Goal: Communication & Community: Share content

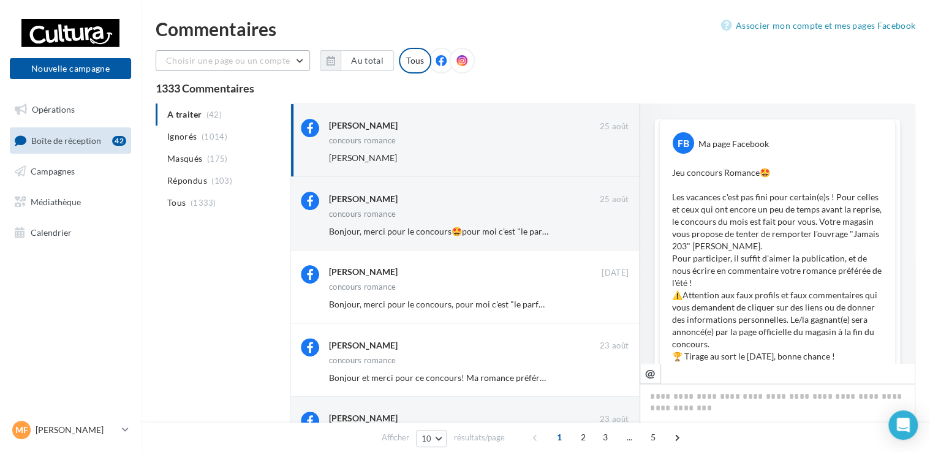
scroll to position [659, 0]
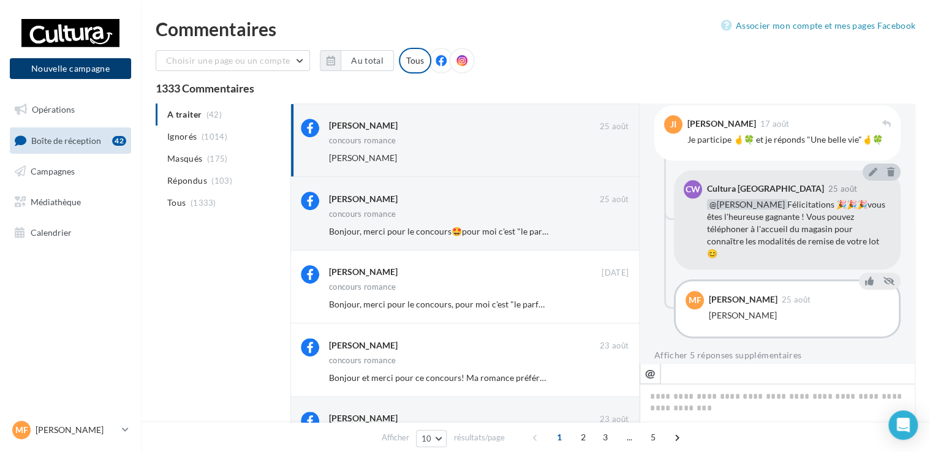
click at [80, 72] on button "Nouvelle campagne" at bounding box center [70, 68] width 121 height 21
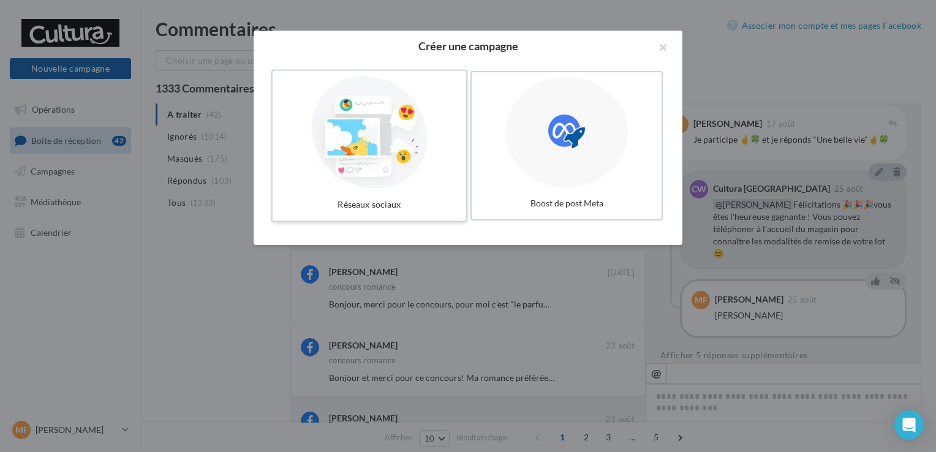
click at [393, 165] on div at bounding box center [370, 132] width 184 height 113
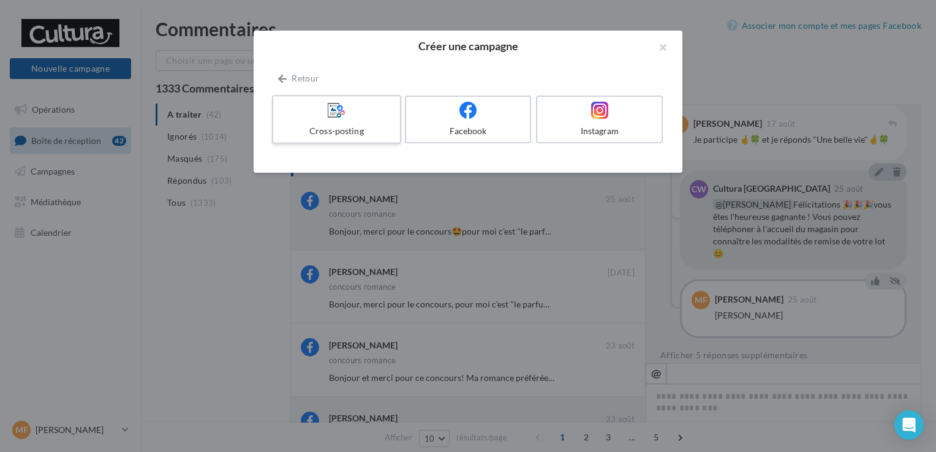
click at [368, 112] on div at bounding box center [336, 110] width 116 height 19
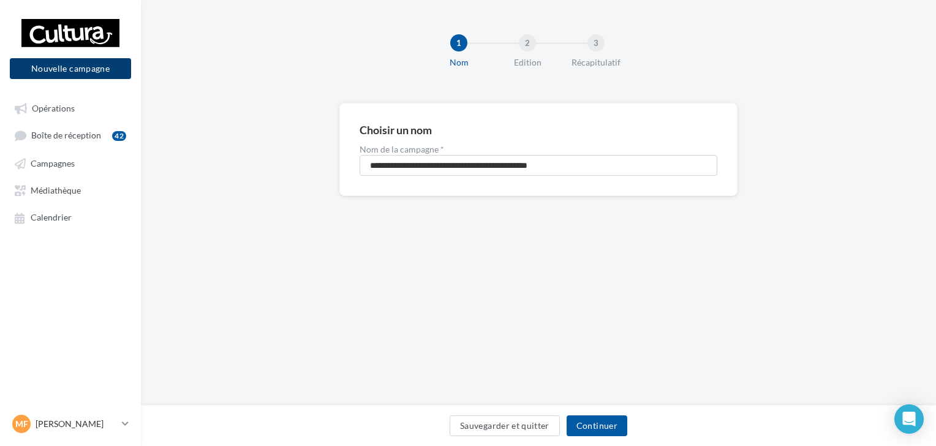
click at [69, 69] on button "Nouvelle campagne" at bounding box center [70, 68] width 121 height 21
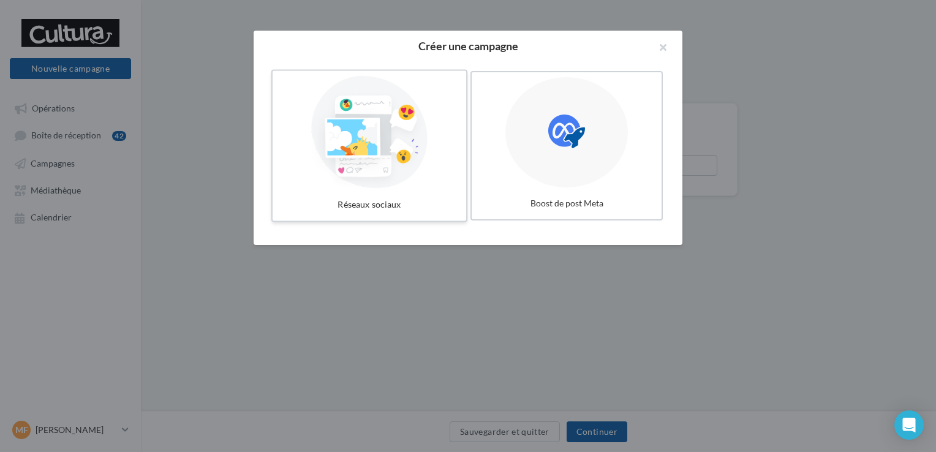
drag, startPoint x: 314, startPoint y: 170, endPoint x: 399, endPoint y: 115, distance: 100.9
click at [399, 115] on div at bounding box center [370, 132] width 184 height 113
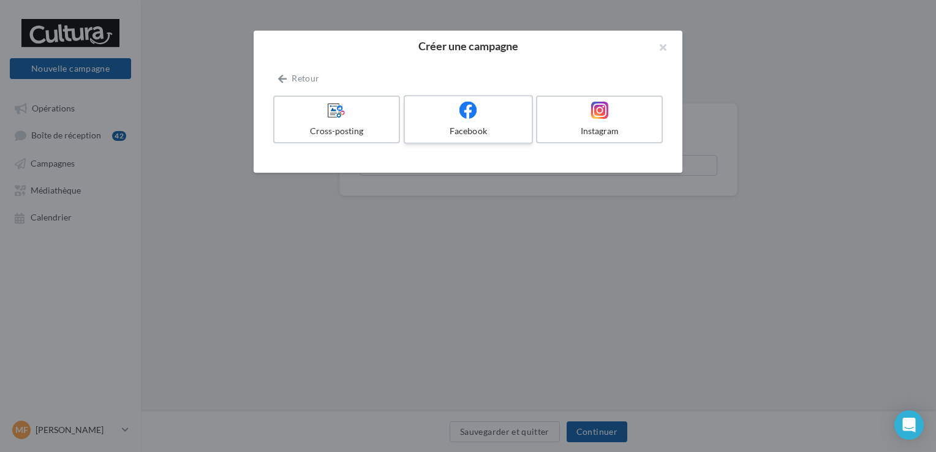
click at [445, 123] on label "Facebook" at bounding box center [468, 119] width 129 height 49
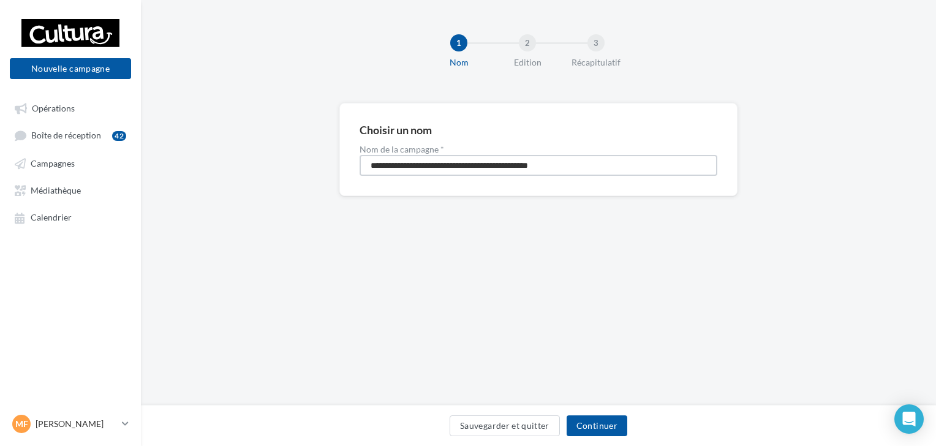
click at [418, 169] on input "**********" at bounding box center [539, 165] width 358 height 21
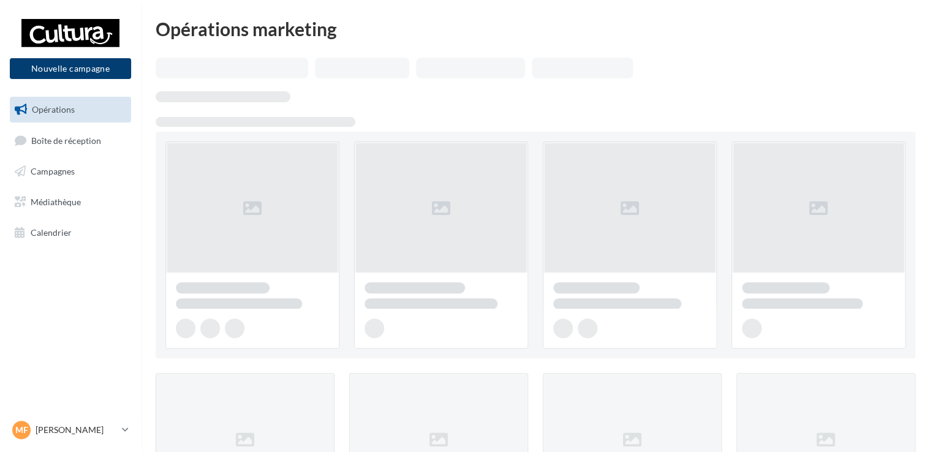
click at [53, 77] on button "Nouvelle campagne" at bounding box center [70, 68] width 121 height 21
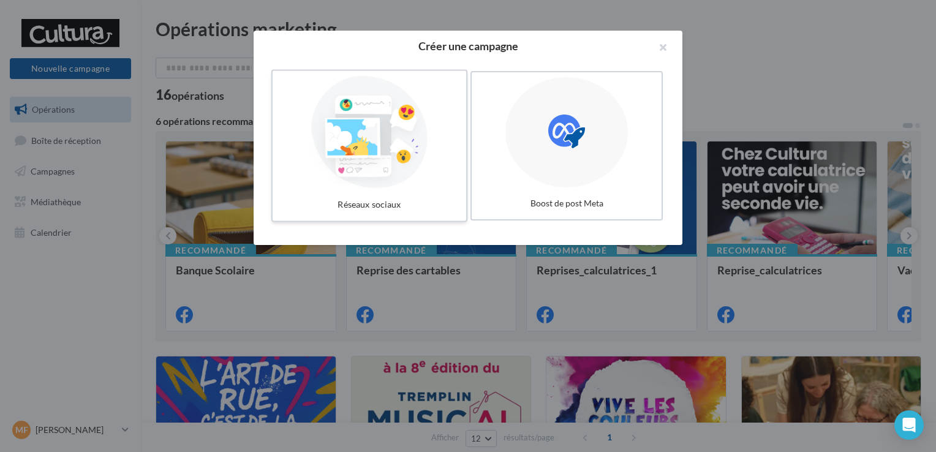
click at [386, 141] on div at bounding box center [370, 132] width 184 height 113
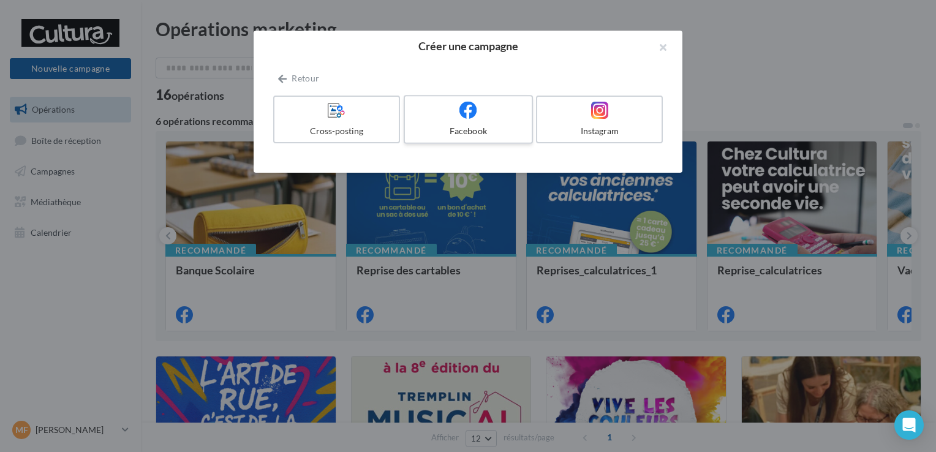
click at [478, 131] on div "Facebook" at bounding box center [468, 131] width 116 height 12
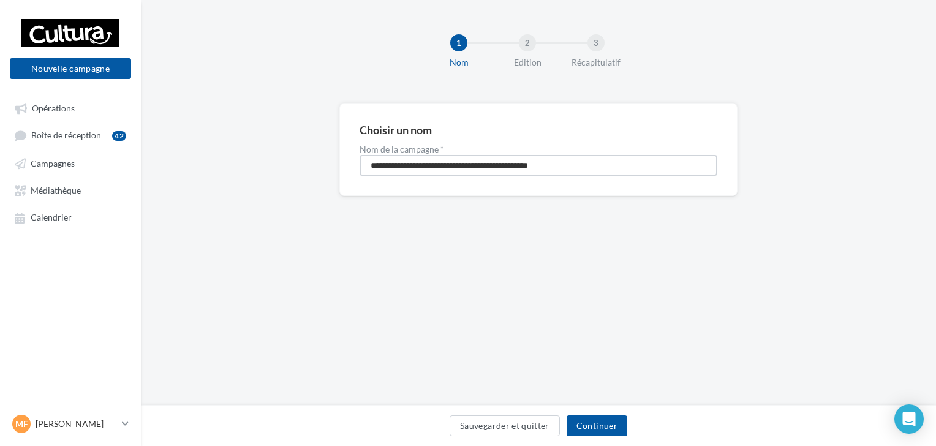
drag, startPoint x: 587, startPoint y: 163, endPoint x: 268, endPoint y: 132, distance: 320.6
click at [304, 163] on div "**********" at bounding box center [538, 169] width 795 height 132
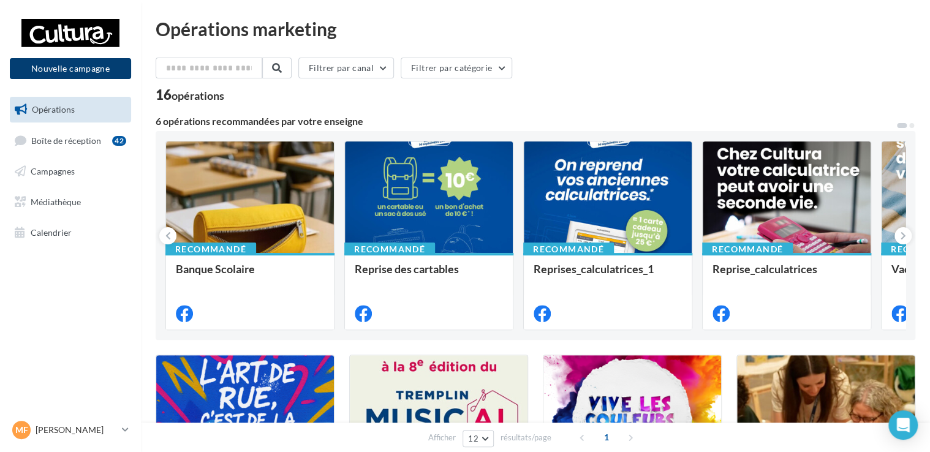
click at [80, 72] on button "Nouvelle campagne" at bounding box center [70, 68] width 121 height 21
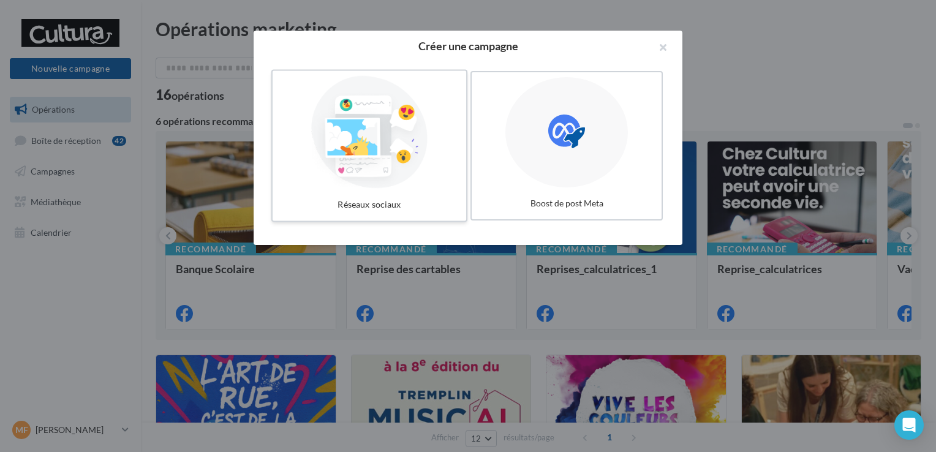
click at [400, 121] on div at bounding box center [370, 132] width 184 height 113
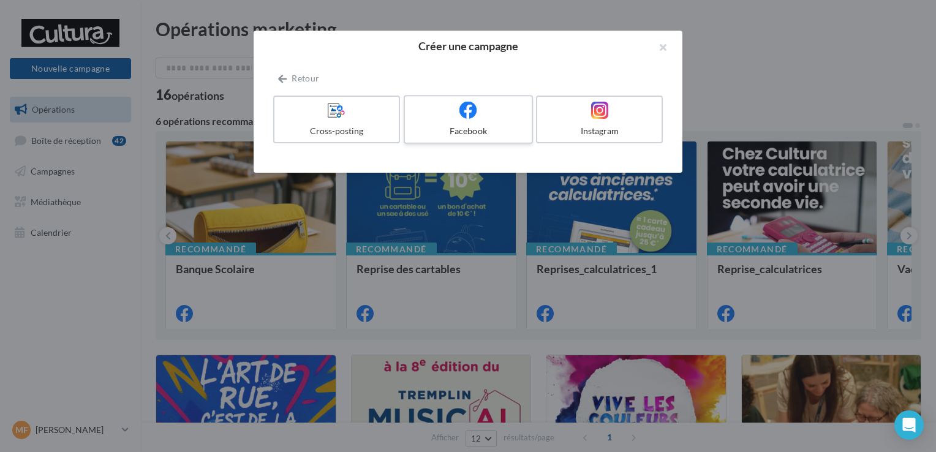
click at [458, 127] on div "Facebook" at bounding box center [468, 131] width 116 height 12
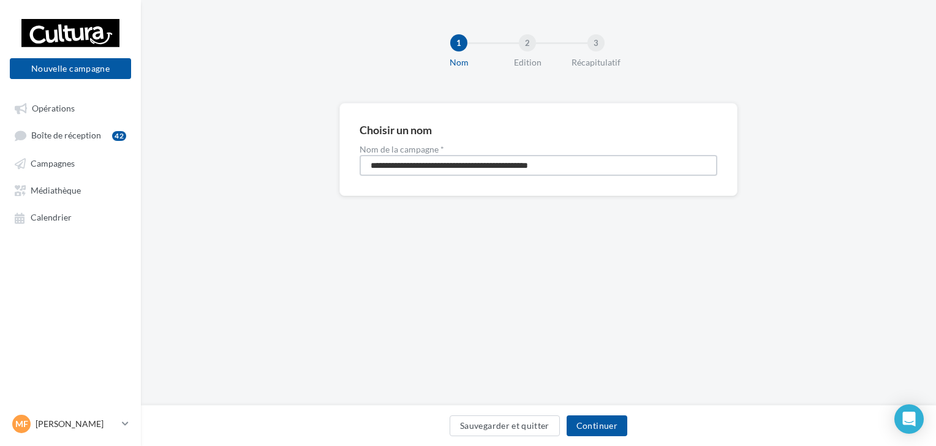
drag, startPoint x: 597, startPoint y: 162, endPoint x: 311, endPoint y: 185, distance: 286.4
click at [311, 185] on div "**********" at bounding box center [538, 169] width 795 height 132
type input "**********"
click at [598, 424] on button "Continuer" at bounding box center [597, 425] width 61 height 21
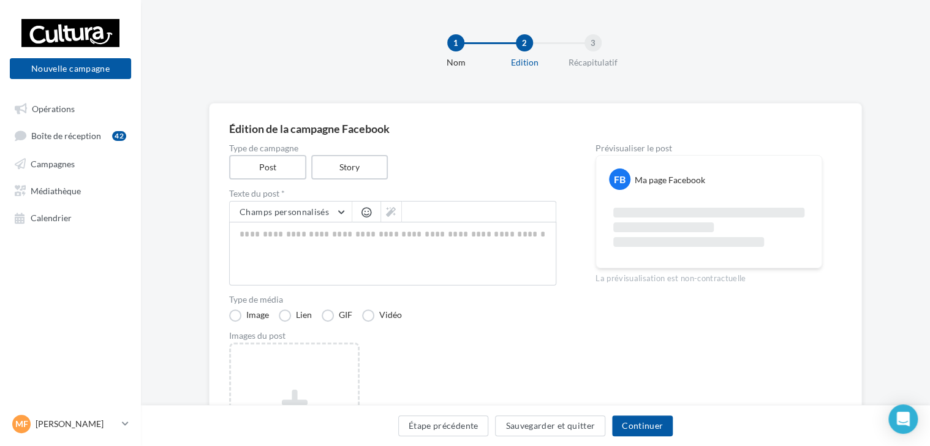
scroll to position [49, 0]
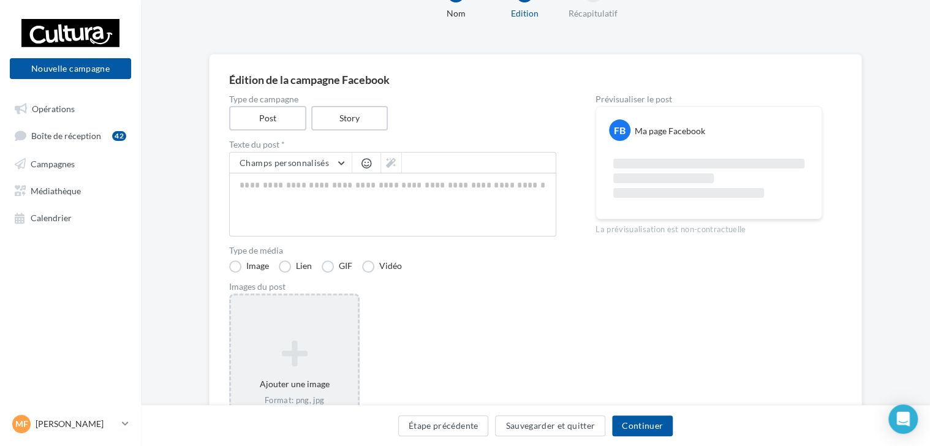
click at [326, 315] on div "Ajouter une image Format: png, jpg" at bounding box center [294, 372] width 130 height 159
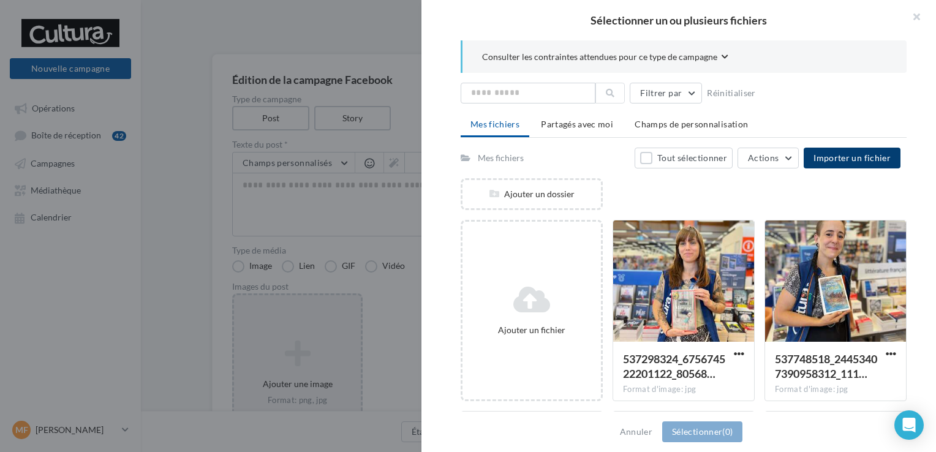
click at [836, 162] on span "Importer un fichier" at bounding box center [852, 158] width 77 height 10
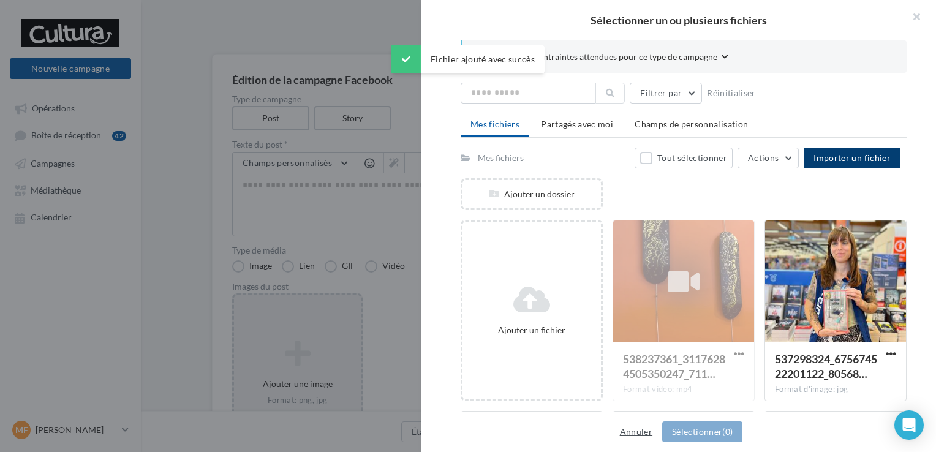
click at [632, 429] on button "Annuler" at bounding box center [636, 432] width 42 height 15
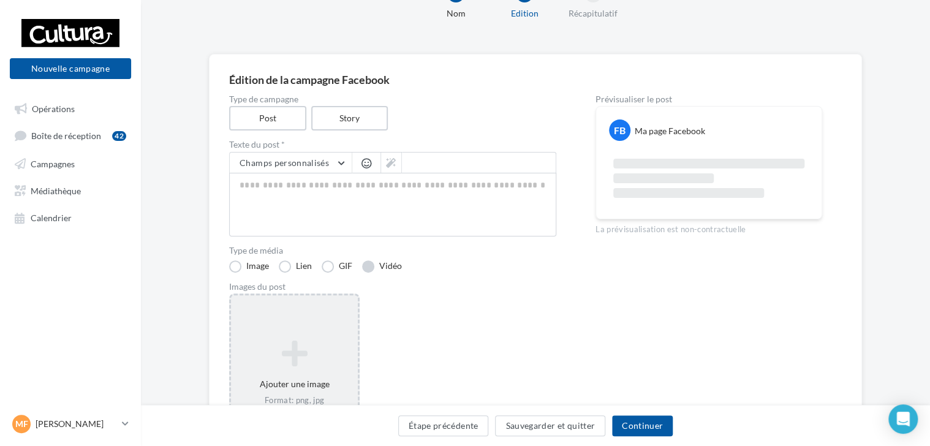
click at [379, 265] on label "Vidéo" at bounding box center [382, 266] width 40 height 12
click at [282, 344] on icon at bounding box center [283, 353] width 94 height 29
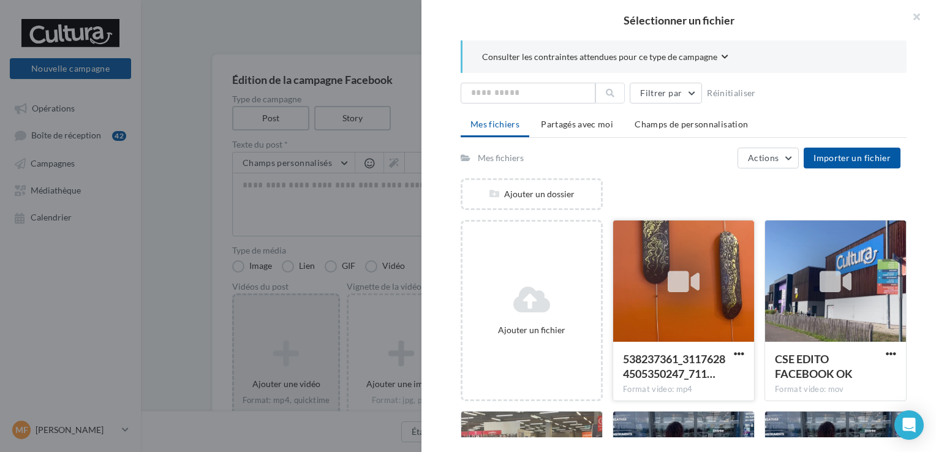
click at [691, 249] on div at bounding box center [683, 282] width 141 height 123
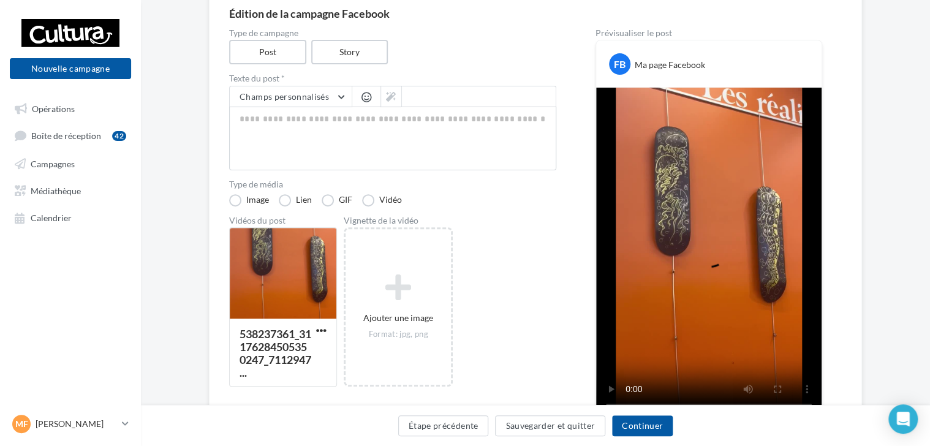
scroll to position [117, 0]
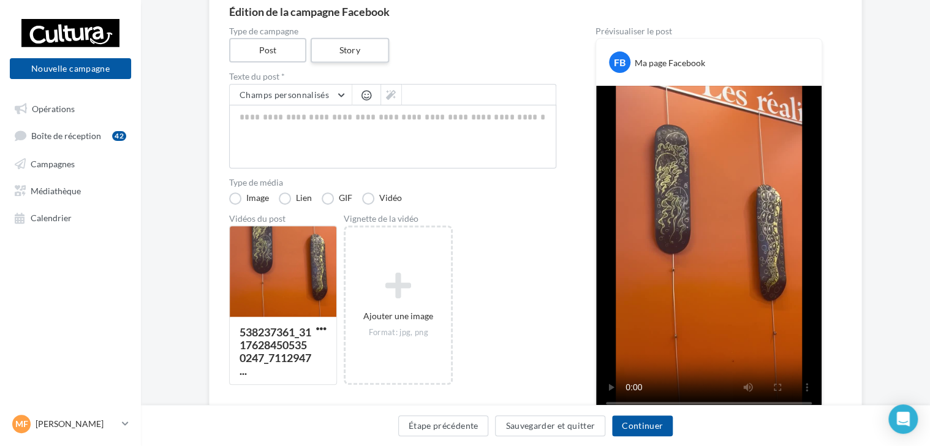
click at [368, 59] on label "Story" at bounding box center [349, 50] width 78 height 25
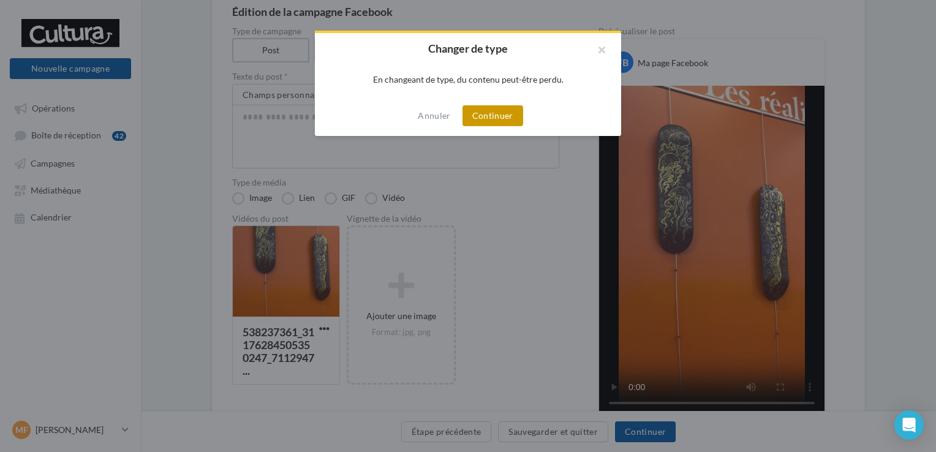
click at [501, 119] on button "Continuer" at bounding box center [493, 115] width 61 height 21
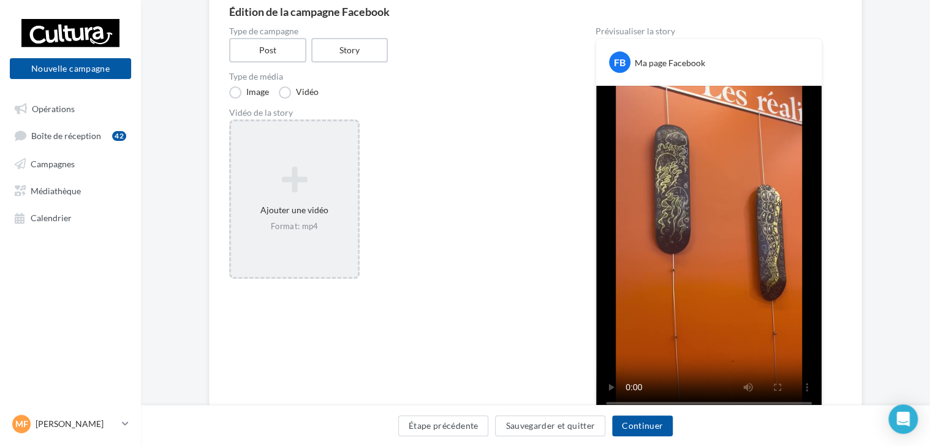
click at [338, 203] on div "Ajouter une vidéo Format: mp4" at bounding box center [294, 199] width 127 height 78
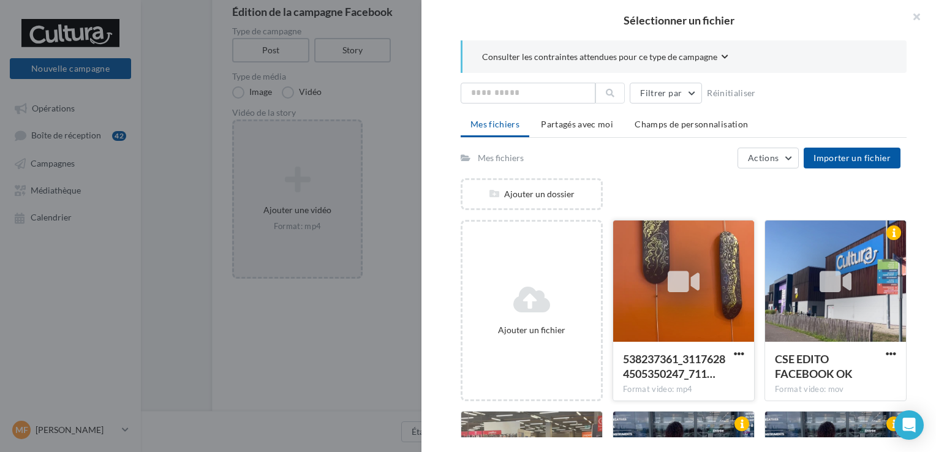
click at [649, 269] on div at bounding box center [683, 282] width 141 height 123
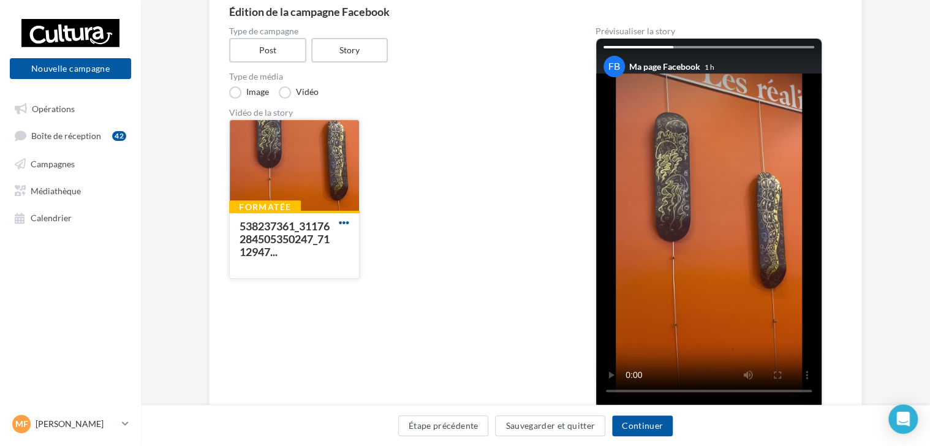
click at [348, 222] on span "button" at bounding box center [344, 222] width 10 height 10
click at [437, 315] on div "Type de campagne Post Story Type de média Image Vidéo Vidéo de la story Formaté…" at bounding box center [392, 246] width 327 height 439
click at [629, 423] on button "Continuer" at bounding box center [642, 425] width 61 height 21
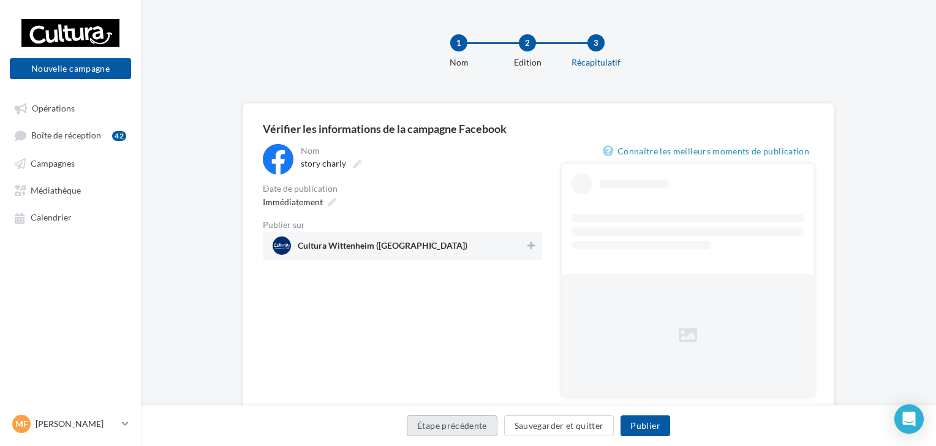
click at [485, 422] on button "Étape précédente" at bounding box center [452, 425] width 91 height 21
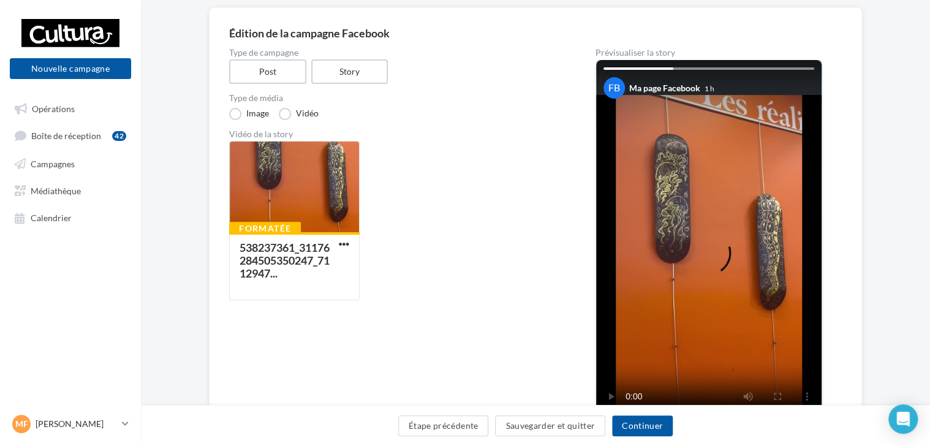
scroll to position [186, 0]
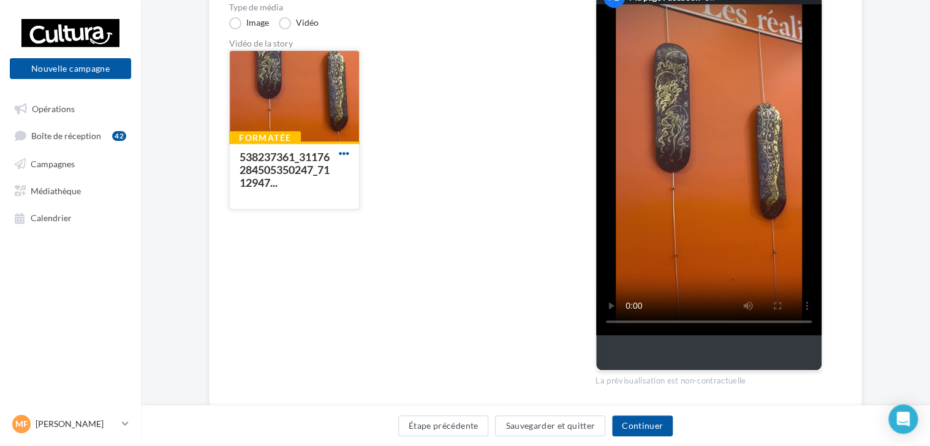
click at [347, 154] on span "button" at bounding box center [344, 153] width 10 height 10
click at [387, 141] on div "Formatée 538237361_31176284505350247_7112947... Remplacer la vidéo Supprimer" at bounding box center [397, 134] width 337 height 169
click at [250, 82] on div at bounding box center [294, 97] width 129 height 92
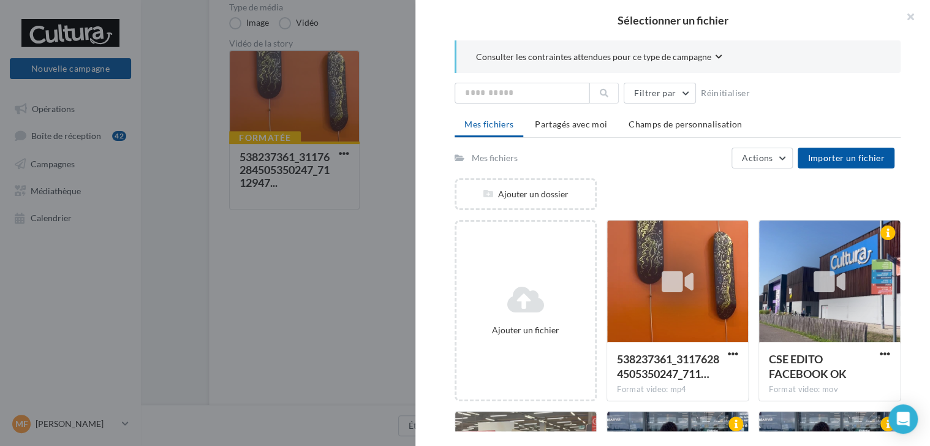
click at [360, 210] on div "Sélectionner un fichier Consulter les contraintes attendues pour ce type de cam…" at bounding box center [294, 210] width 130 height 0
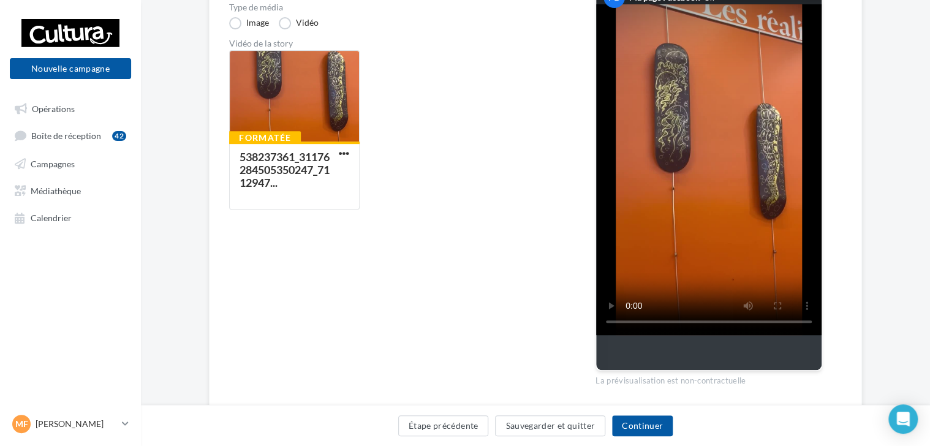
click at [299, 229] on div "Type de campagne Post Story Type de média Image Vidéo Vidéo de la story Formaté…" at bounding box center [392, 177] width 327 height 439
click at [470, 432] on button "Étape précédente" at bounding box center [443, 425] width 91 height 21
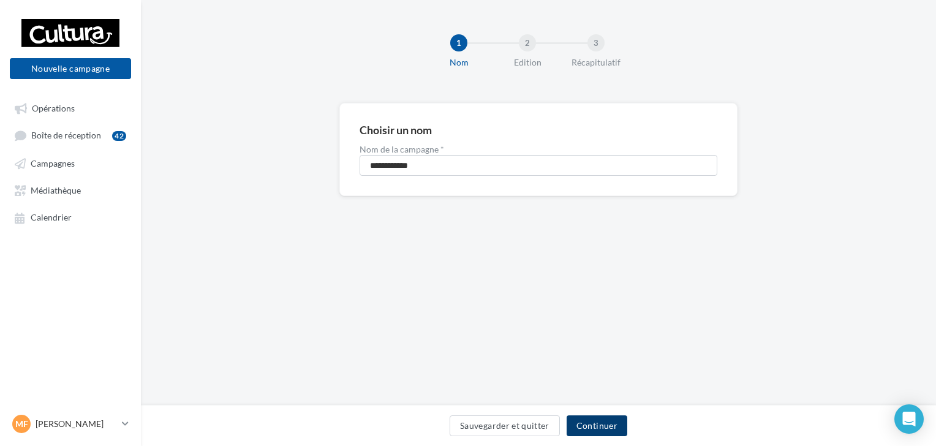
click at [592, 423] on button "Continuer" at bounding box center [597, 425] width 61 height 21
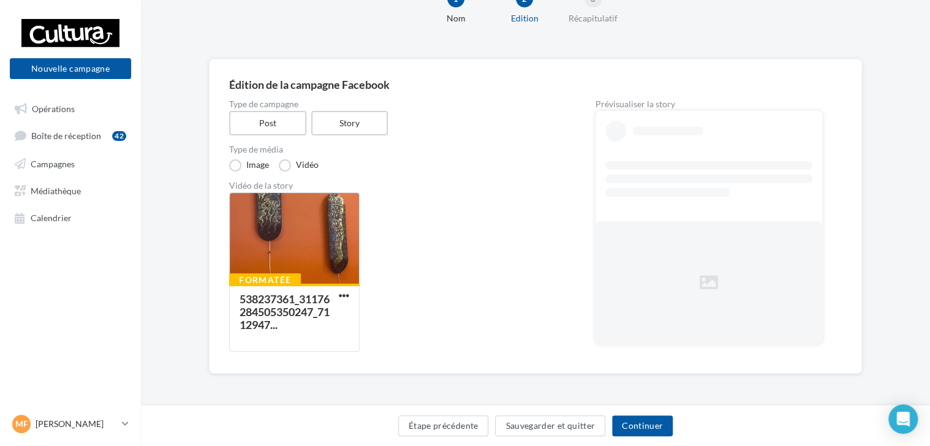
scroll to position [46, 0]
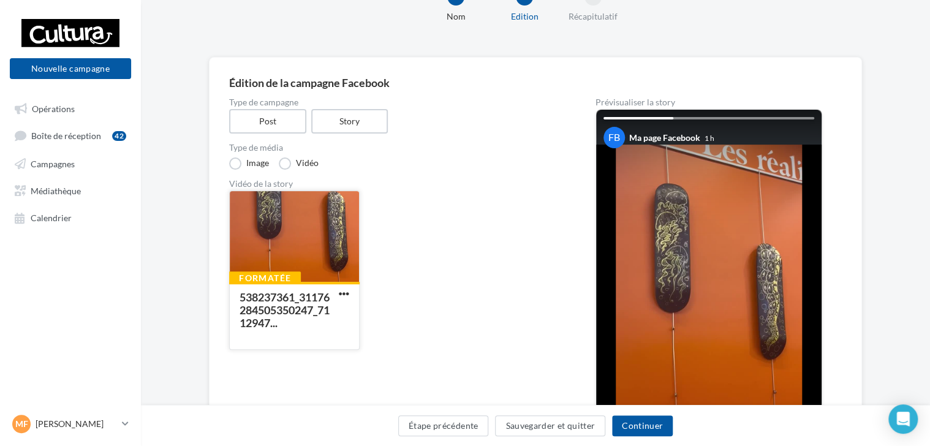
click at [353, 298] on div "Formatée 538237361_31176284505350247_7112947..." at bounding box center [294, 315] width 129 height 66
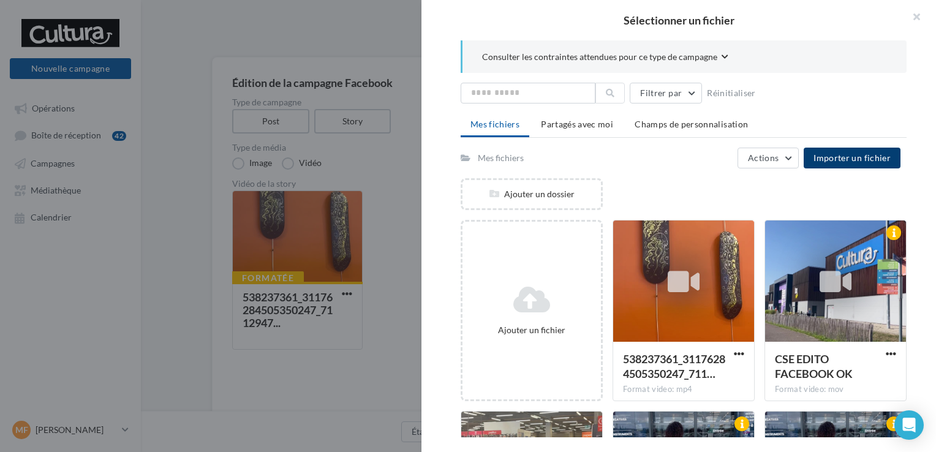
click at [838, 156] on span "Importer un fichier" at bounding box center [852, 158] width 77 height 10
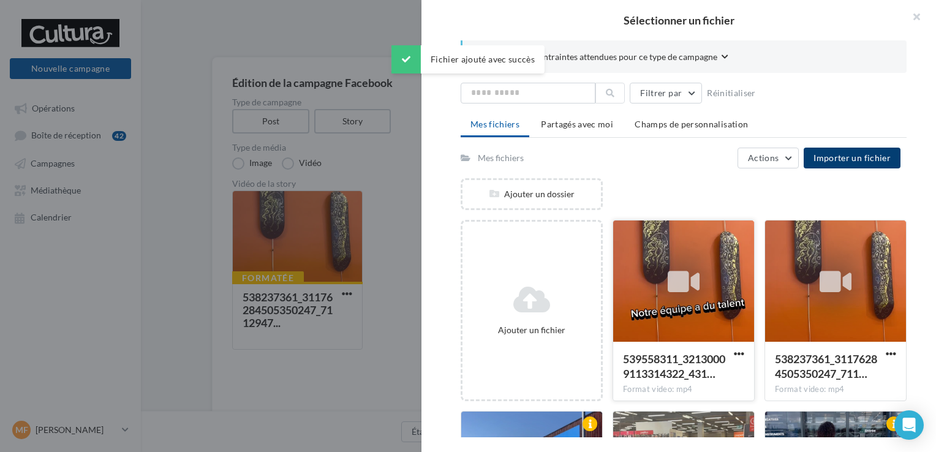
click at [683, 269] on icon at bounding box center [684, 282] width 32 height 28
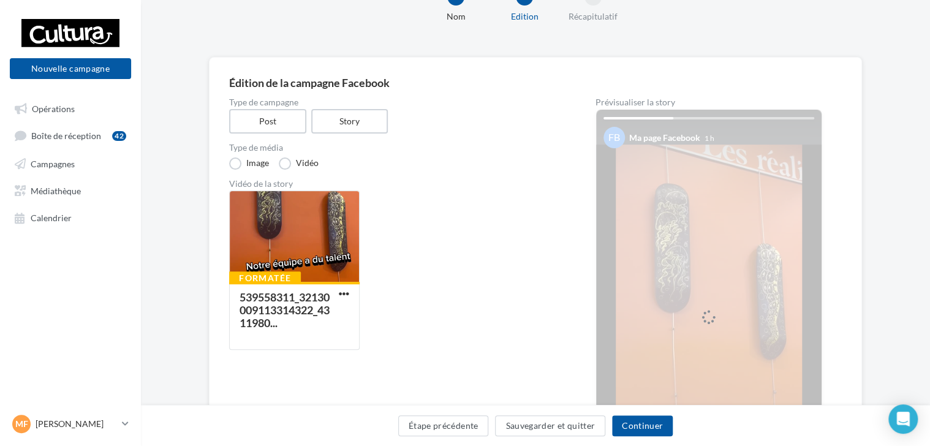
click at [369, 176] on div "Type de campagne Post Story Type de média Image Vidéo Vidéo de la story Formaté…" at bounding box center [392, 317] width 327 height 439
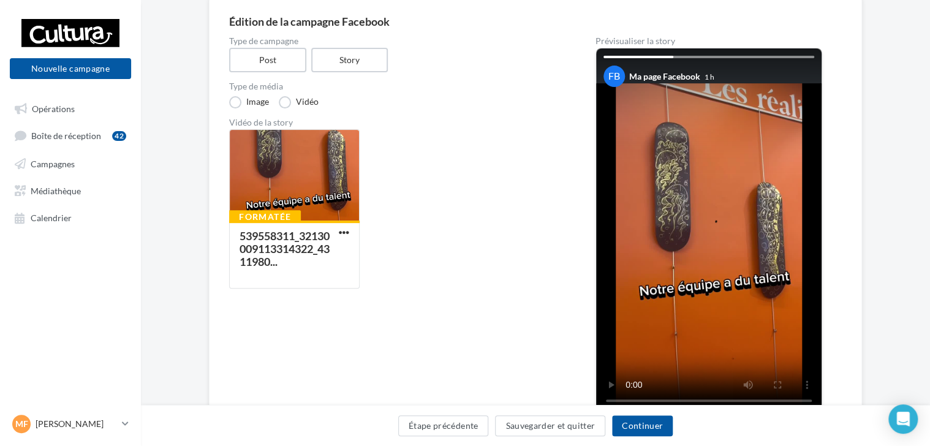
scroll to position [107, 0]
click at [655, 424] on button "Continuer" at bounding box center [642, 425] width 61 height 21
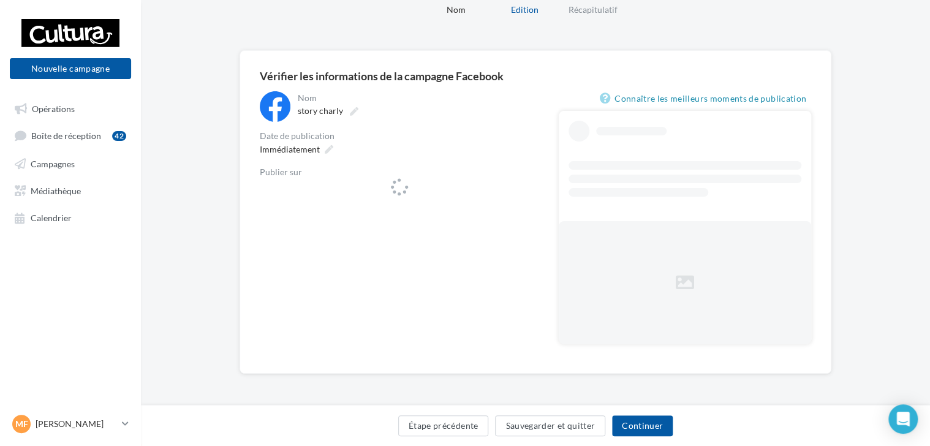
scroll to position [52, 0]
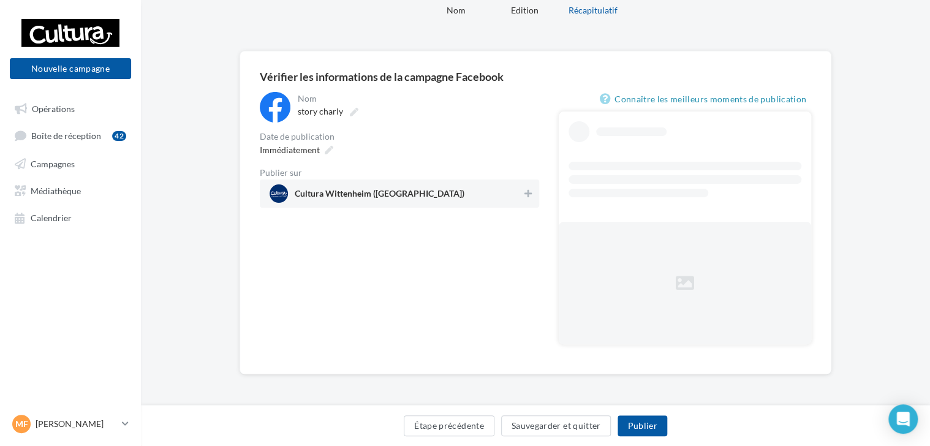
click at [446, 194] on span "Cultura Wittenheim (Wittenheim)" at bounding box center [396, 193] width 252 height 18
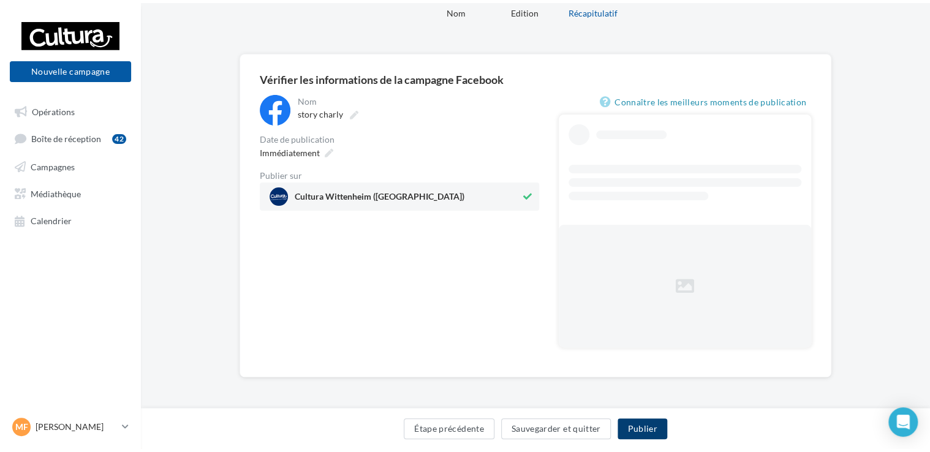
scroll to position [0, 0]
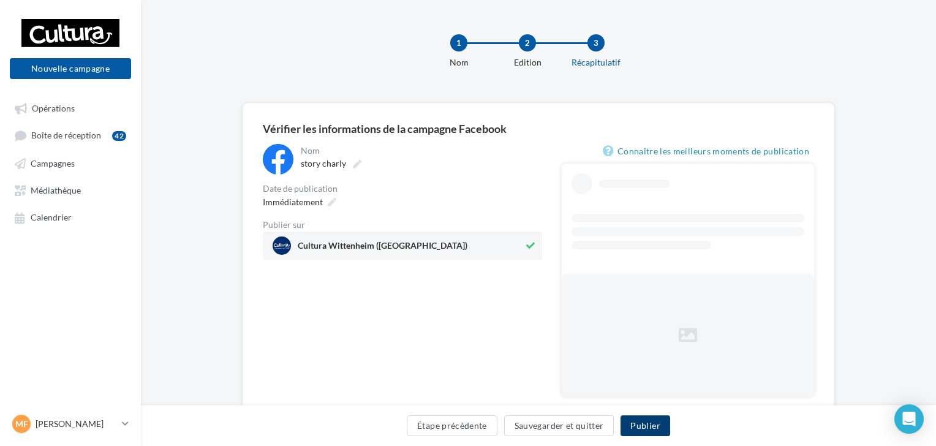
click at [634, 421] on button "Publier" at bounding box center [645, 425] width 49 height 21
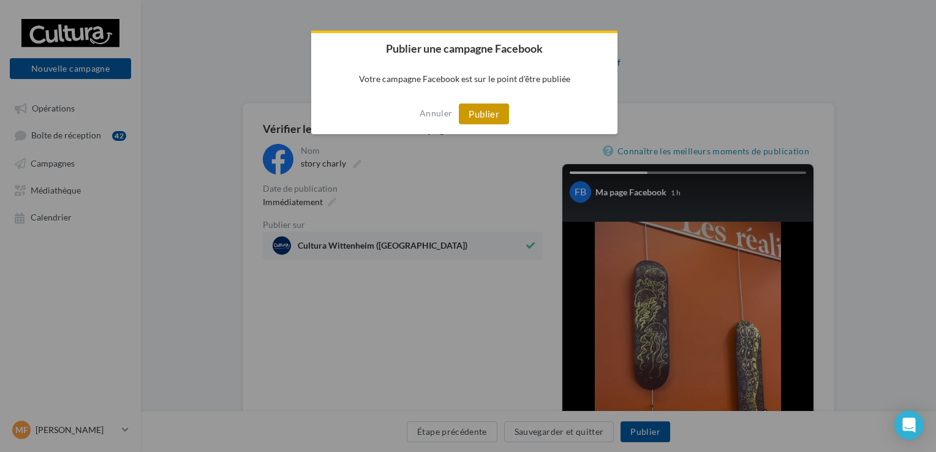
click at [486, 123] on button "Publier" at bounding box center [484, 114] width 50 height 21
